Goal: Task Accomplishment & Management: Manage account settings

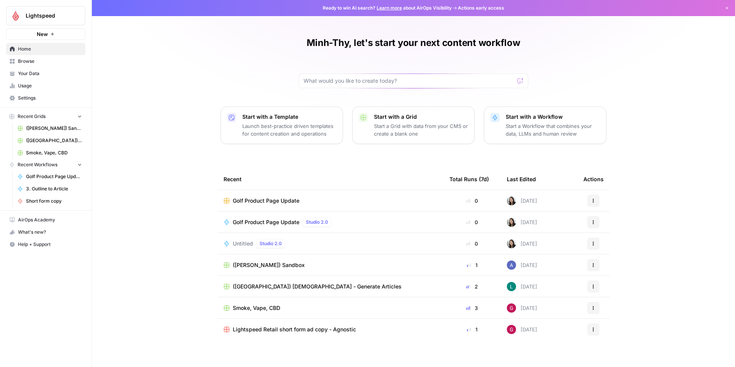
click at [31, 96] on span "Settings" at bounding box center [50, 98] width 64 height 7
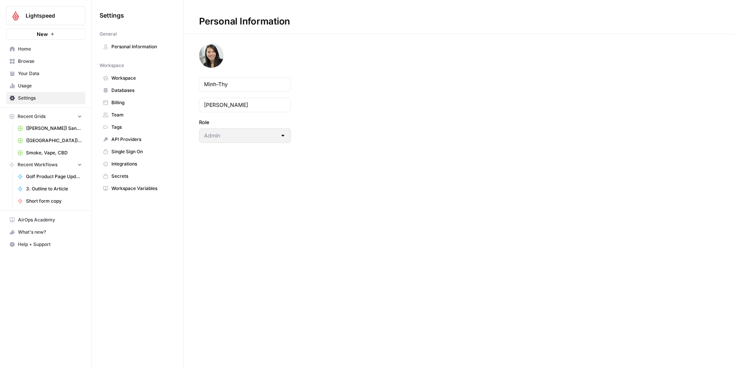
click at [144, 111] on link "Team" at bounding box center [138, 115] width 76 height 12
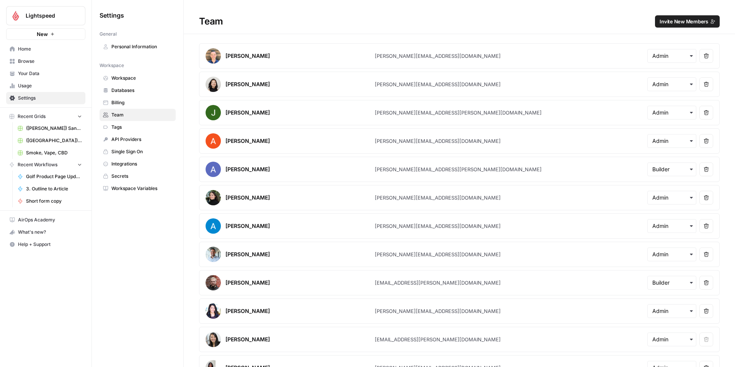
click at [669, 22] on span "Invite New Members" at bounding box center [684, 22] width 49 height 8
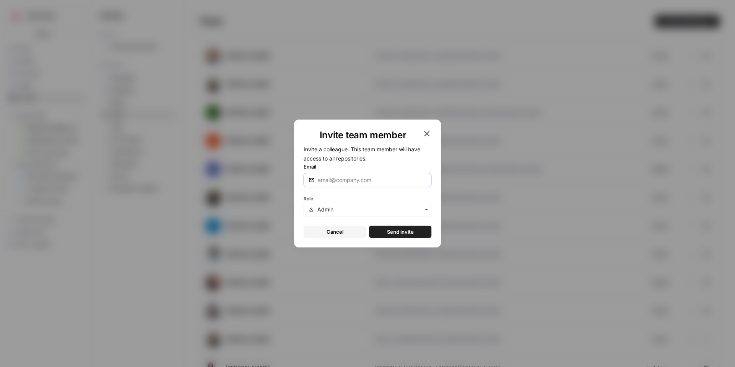
click at [362, 180] on input "Email" at bounding box center [372, 180] width 109 height 8
paste input "[EMAIL_ADDRESS][PERSON_NAME][DOMAIN_NAME]"
type input "[EMAIL_ADDRESS][PERSON_NAME][DOMAIN_NAME]"
click at [362, 204] on div "button" at bounding box center [368, 210] width 128 height 14
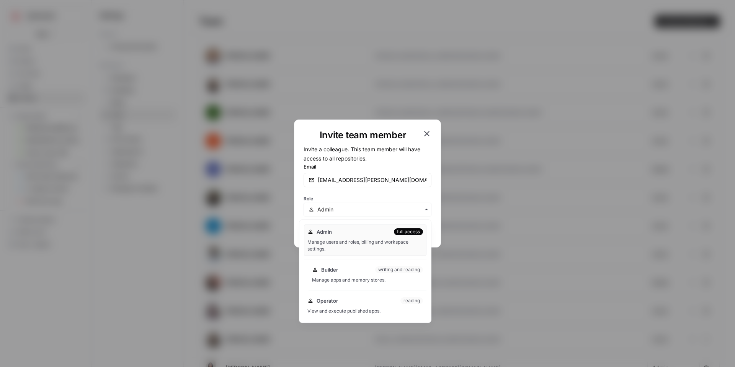
click at [370, 272] on div "Builder writing and reading" at bounding box center [367, 270] width 111 height 8
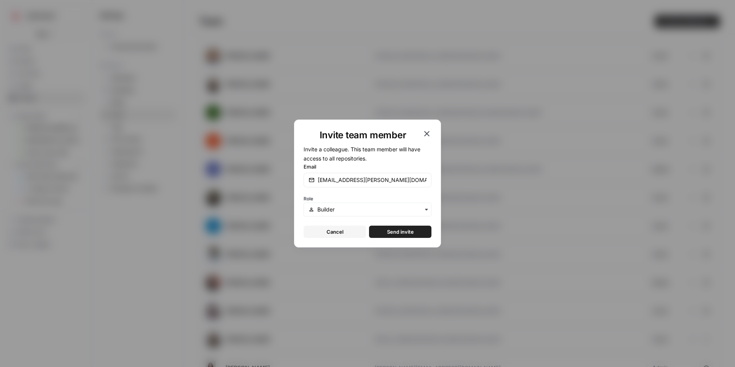
click at [411, 233] on span "Send invite" at bounding box center [400, 232] width 27 height 8
